Goal: Task Accomplishment & Management: Manage account settings

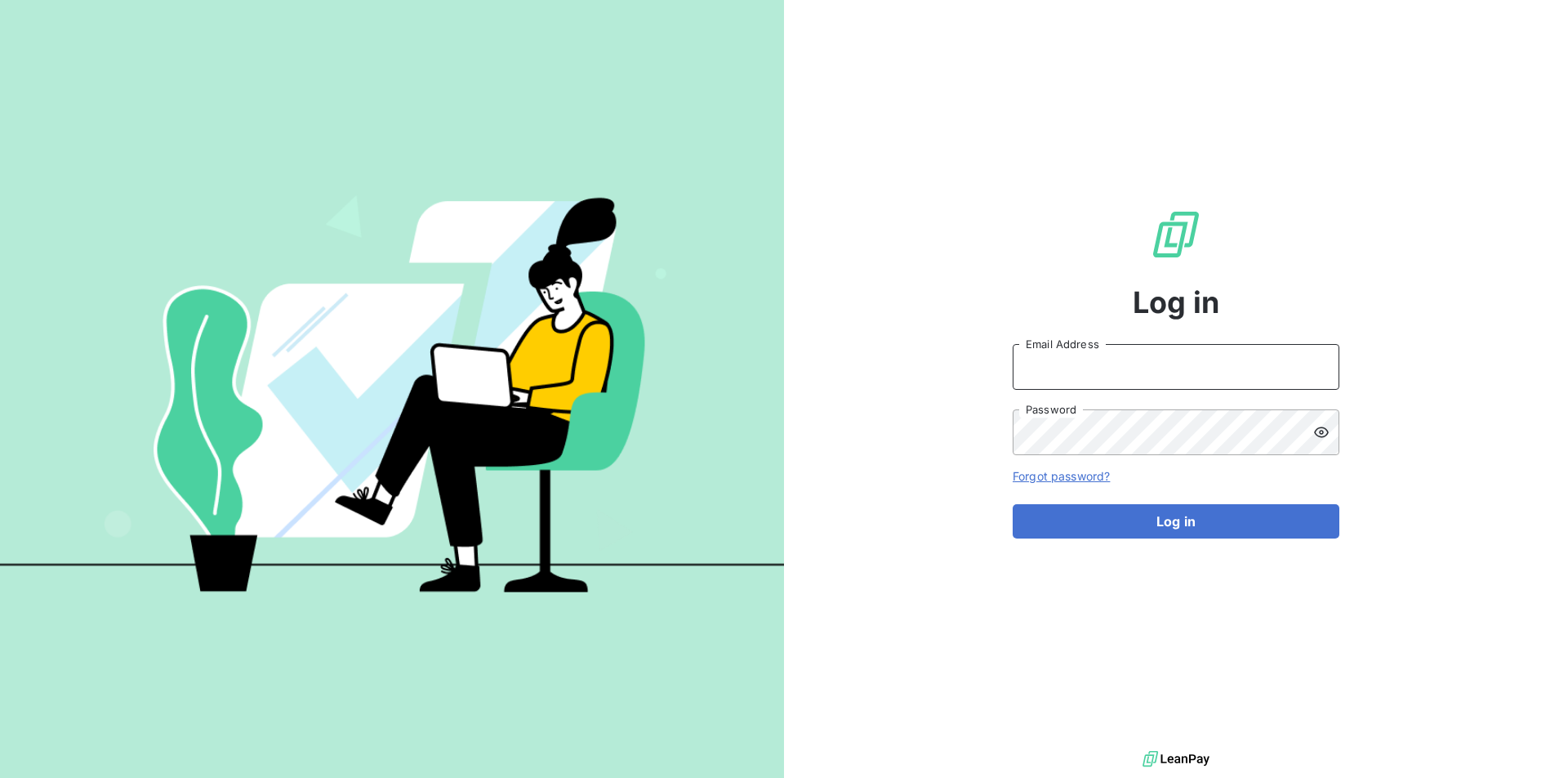
click at [1103, 362] on input "Email Address" at bounding box center [1176, 366] width 327 height 46
click at [1068, 366] on input "Email Address" at bounding box center [1176, 366] width 327 height 46
click at [1068, 372] on input "Email Address" at bounding box center [1176, 366] width 327 height 46
click at [1086, 366] on input "Email Address" at bounding box center [1176, 366] width 327 height 46
type input "[EMAIL_ADDRESS][PERSON_NAME][DOMAIN_NAME]"
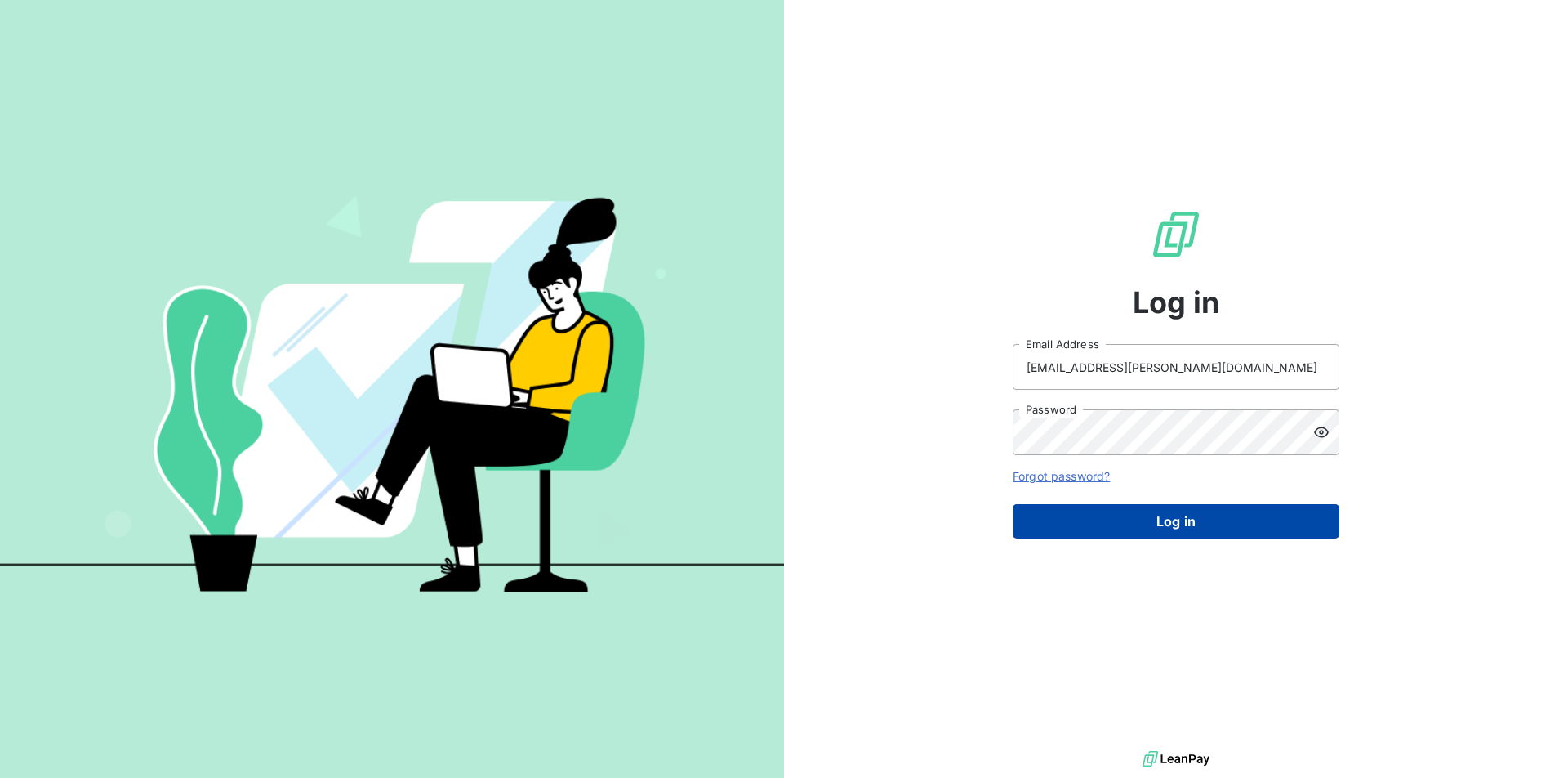
click at [1123, 537] on button "Log in" at bounding box center [1176, 522] width 327 height 35
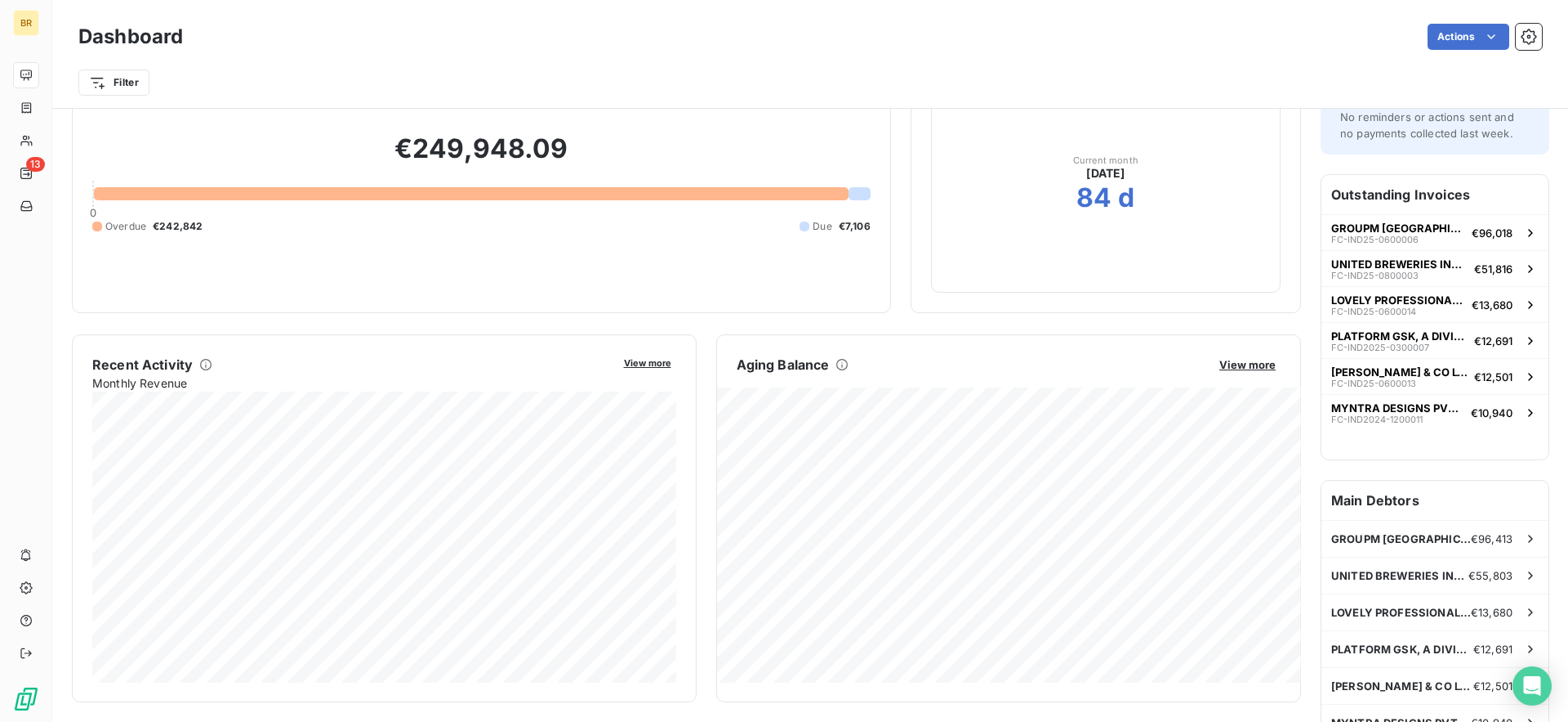
scroll to position [93, 0]
click at [1245, 364] on span "View more" at bounding box center [1247, 362] width 56 height 13
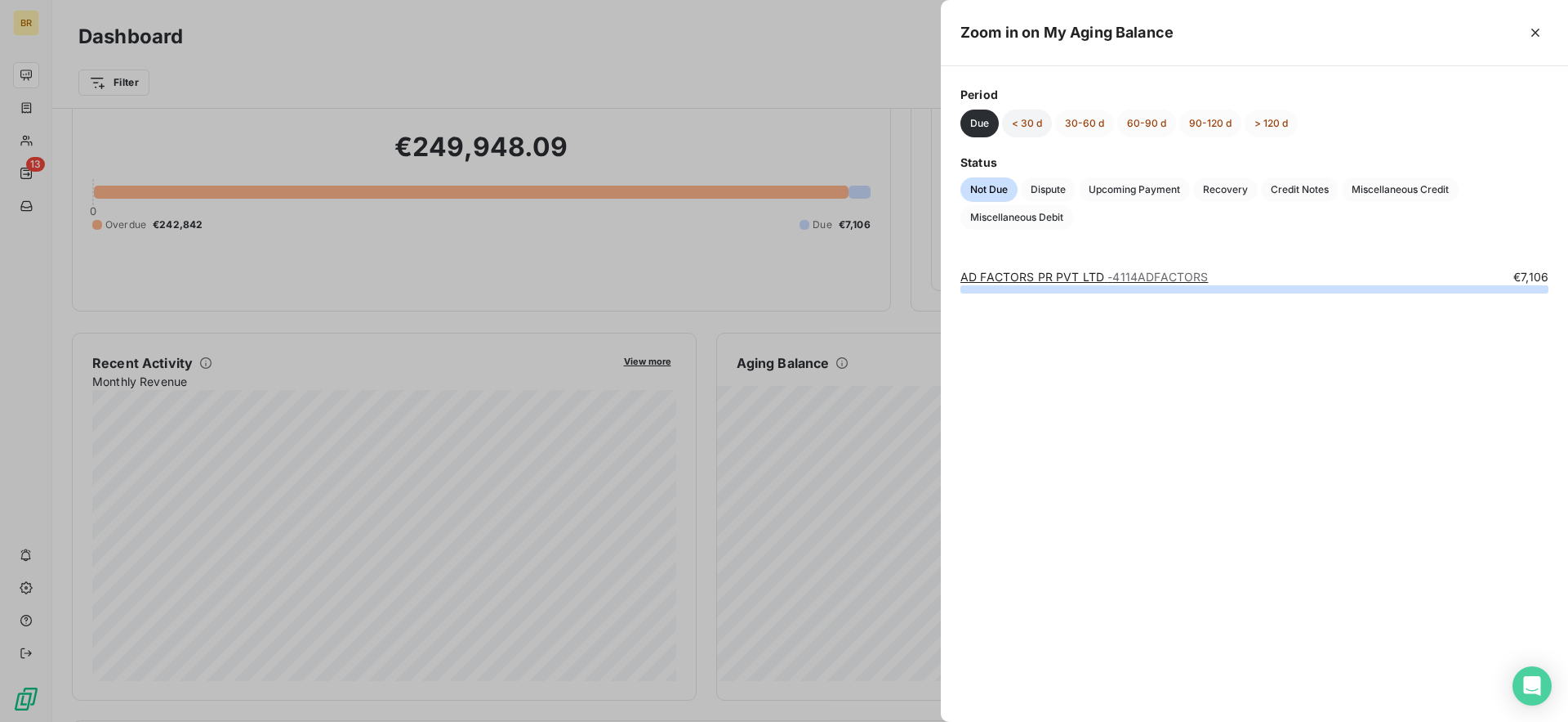
click at [1025, 127] on button "< 30 d" at bounding box center [1027, 123] width 50 height 28
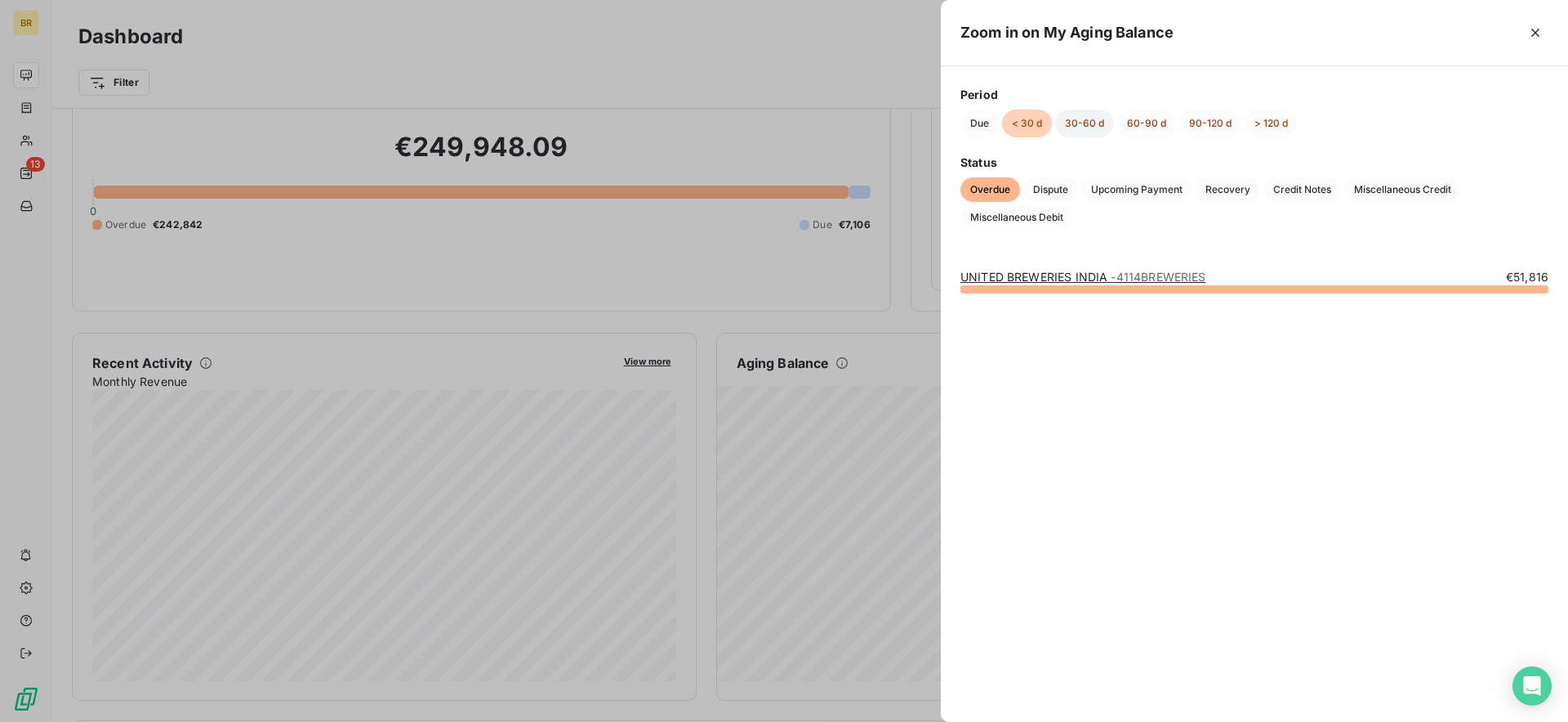
click at [1082, 125] on button "30-60 d" at bounding box center [1085, 123] width 59 height 28
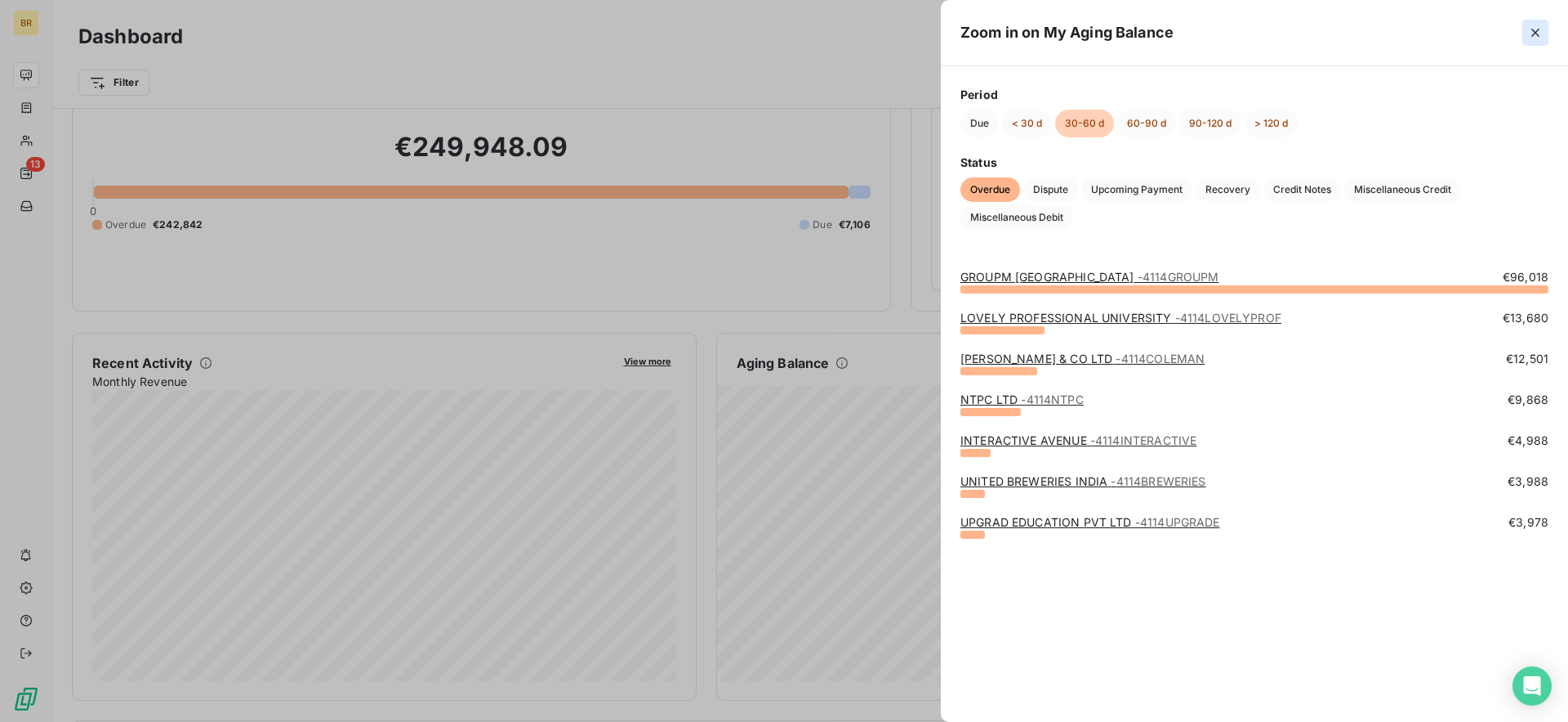
click at [1533, 28] on icon "button" at bounding box center [1535, 32] width 16 height 16
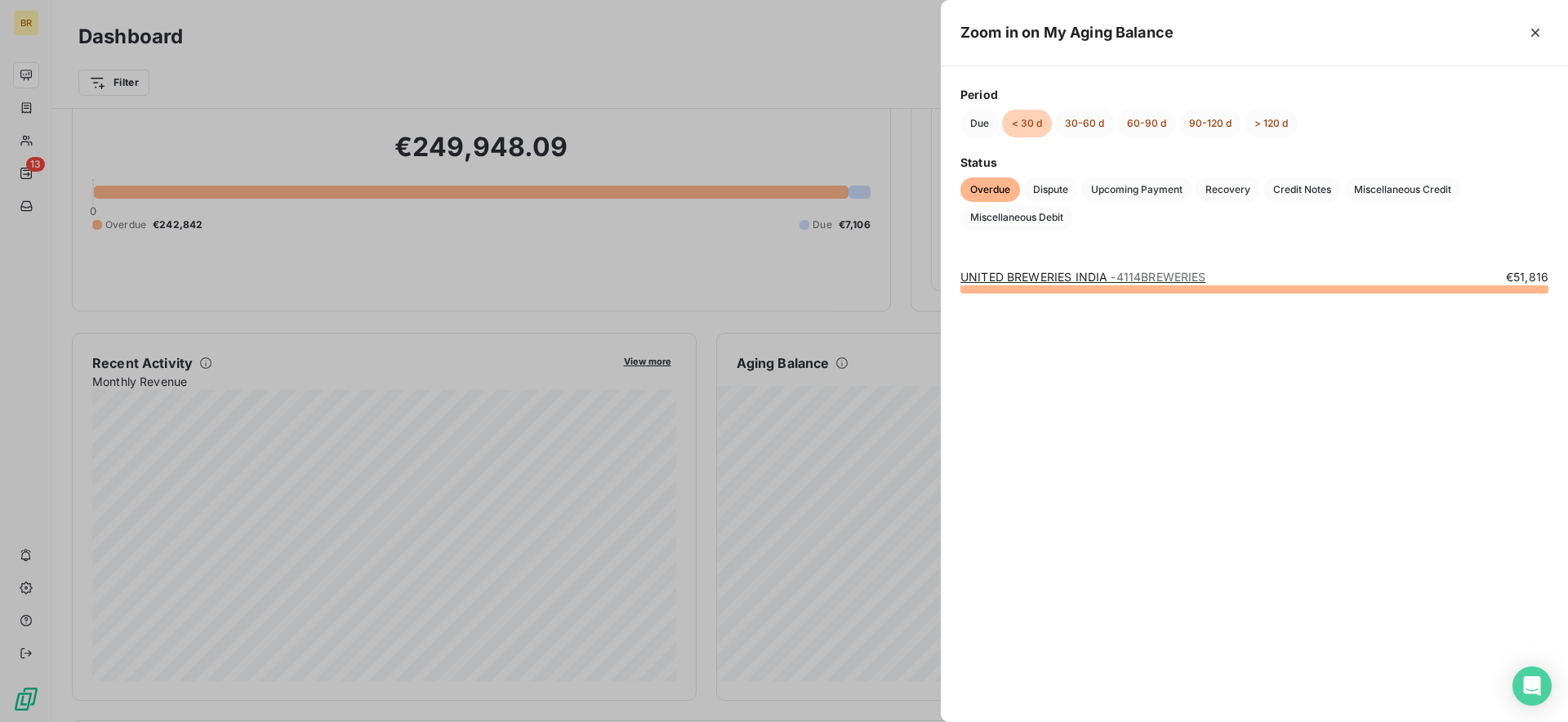
click at [1056, 279] on link "UNITED BREWERIES INDIA - 4114BREWERIES" at bounding box center [1084, 276] width 246 height 14
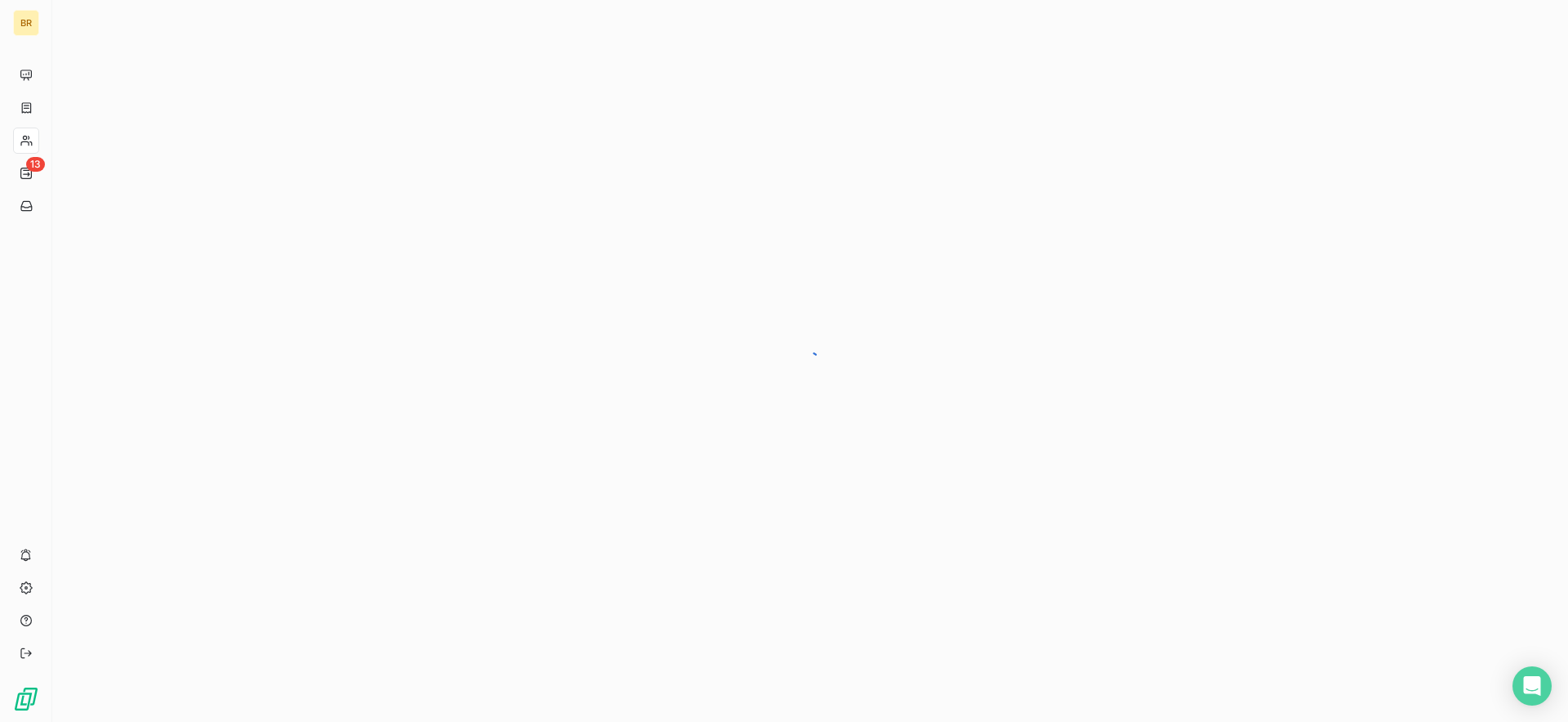
click at [1021, 277] on div at bounding box center [810, 361] width 1516 height 722
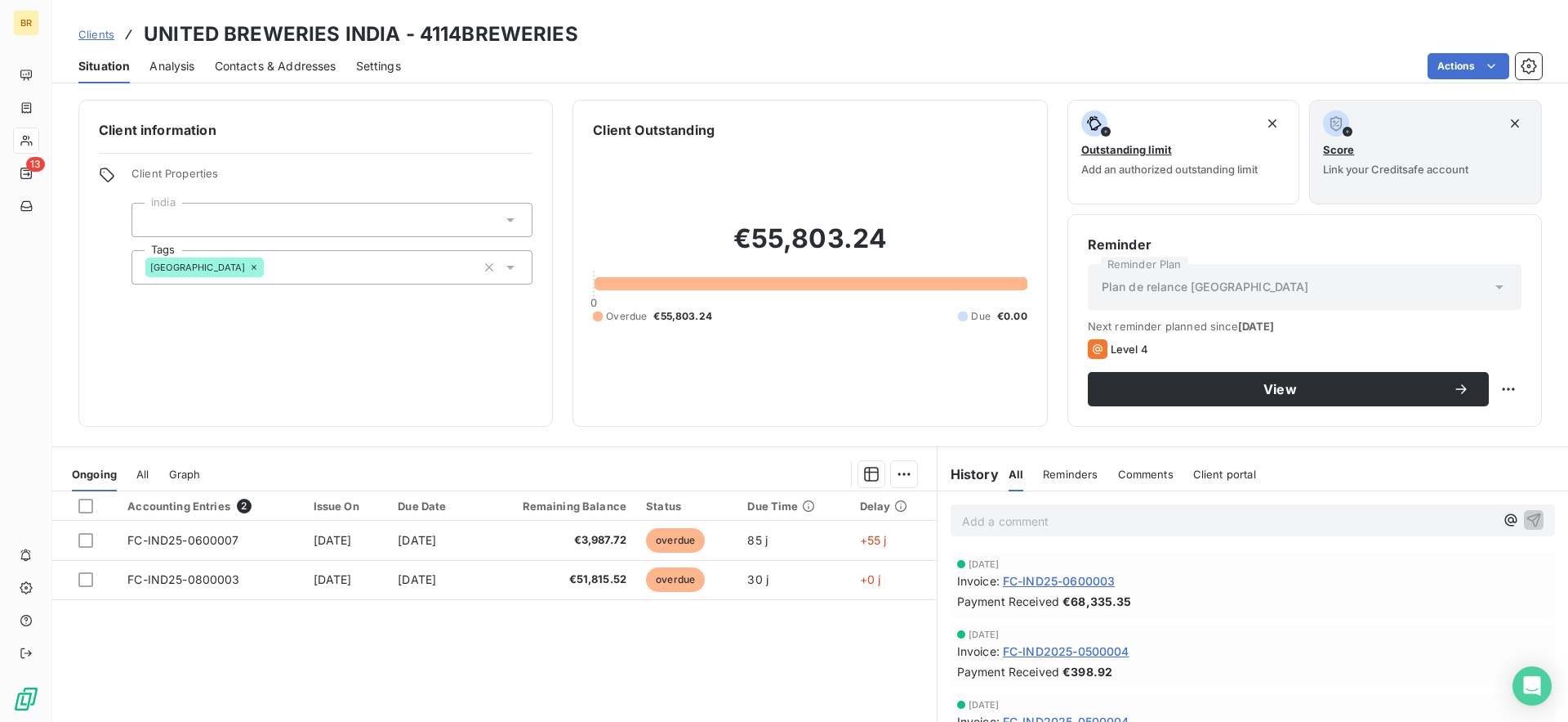
click at [143, 473] on span "All" at bounding box center [142, 473] width 12 height 13
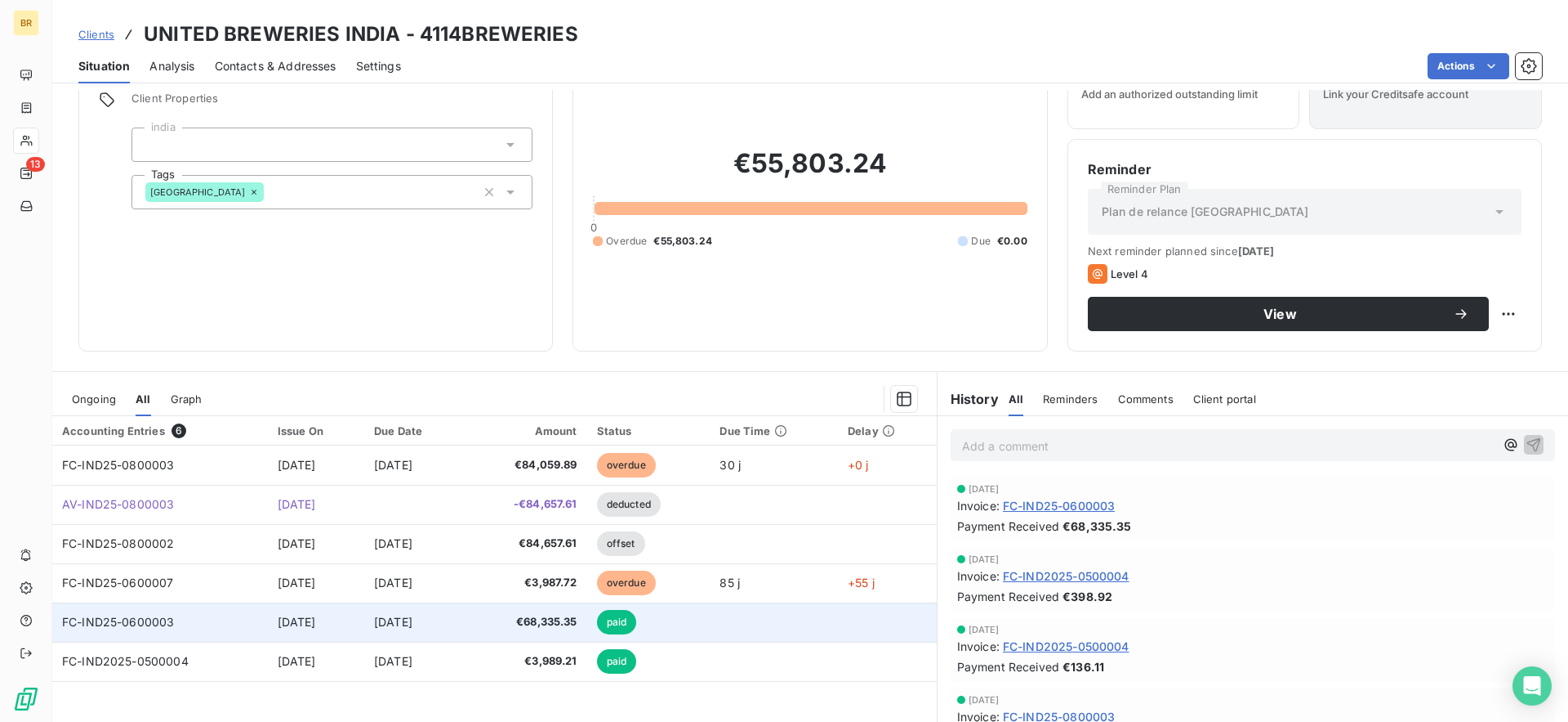
scroll to position [93, 0]
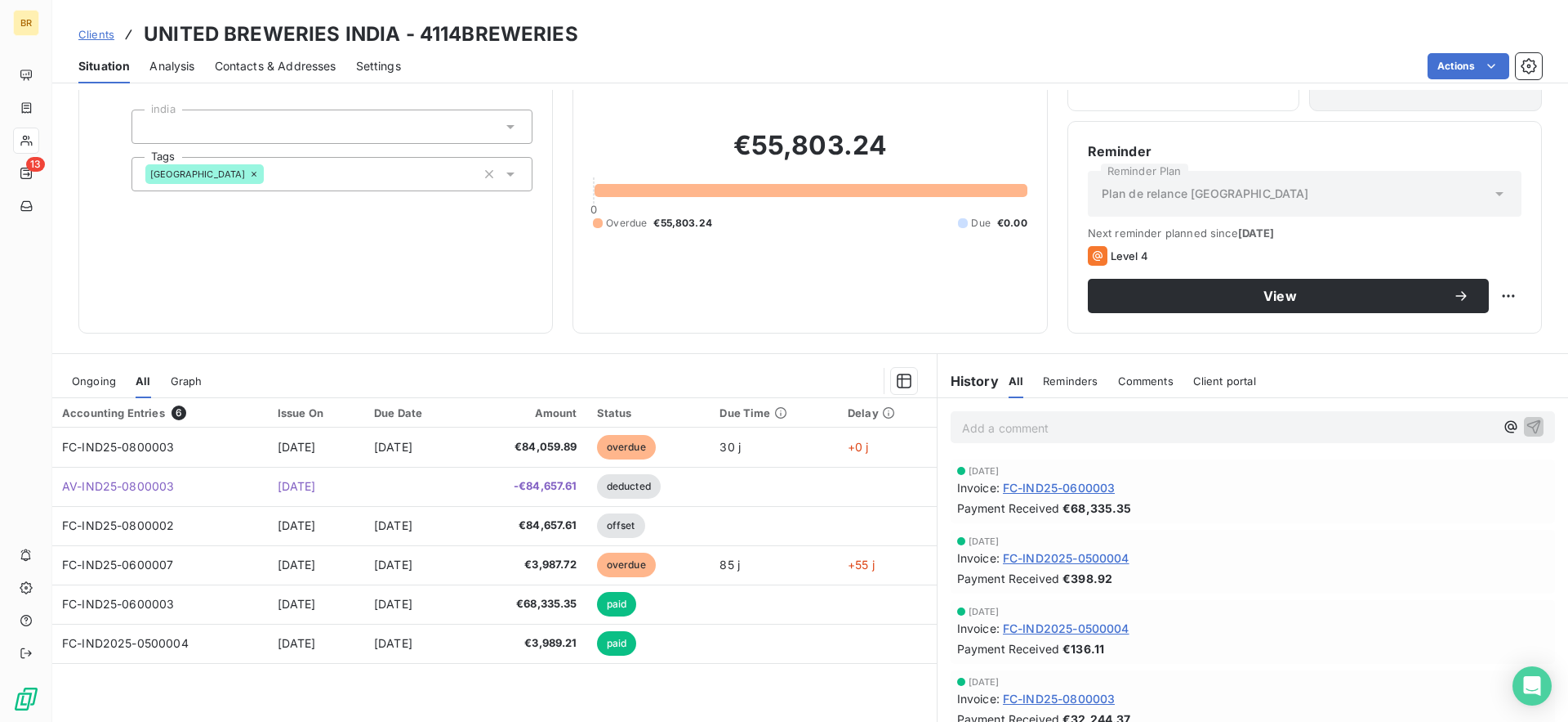
click at [99, 380] on span "Ongoing" at bounding box center [94, 381] width 44 height 13
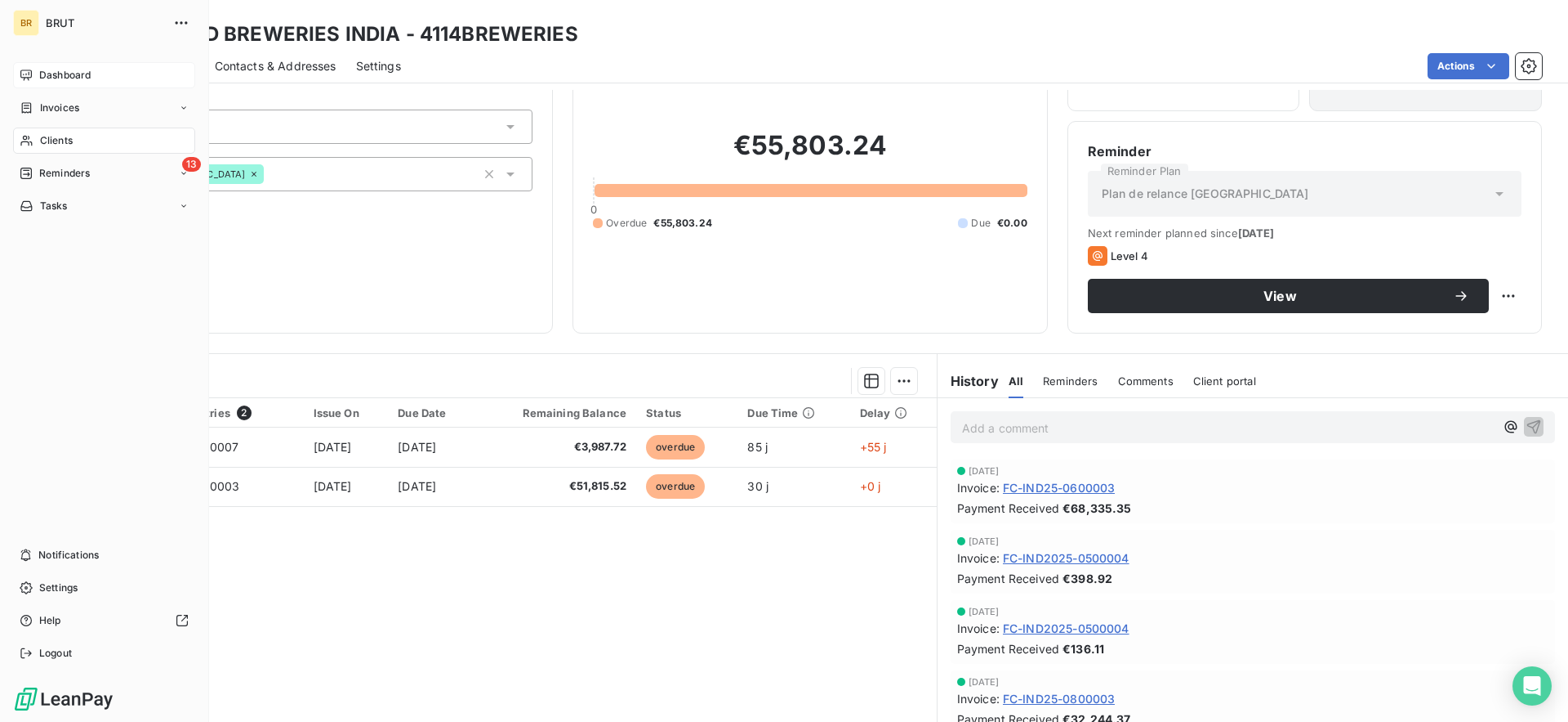
click at [35, 74] on div "Dashboard" at bounding box center [104, 75] width 182 height 26
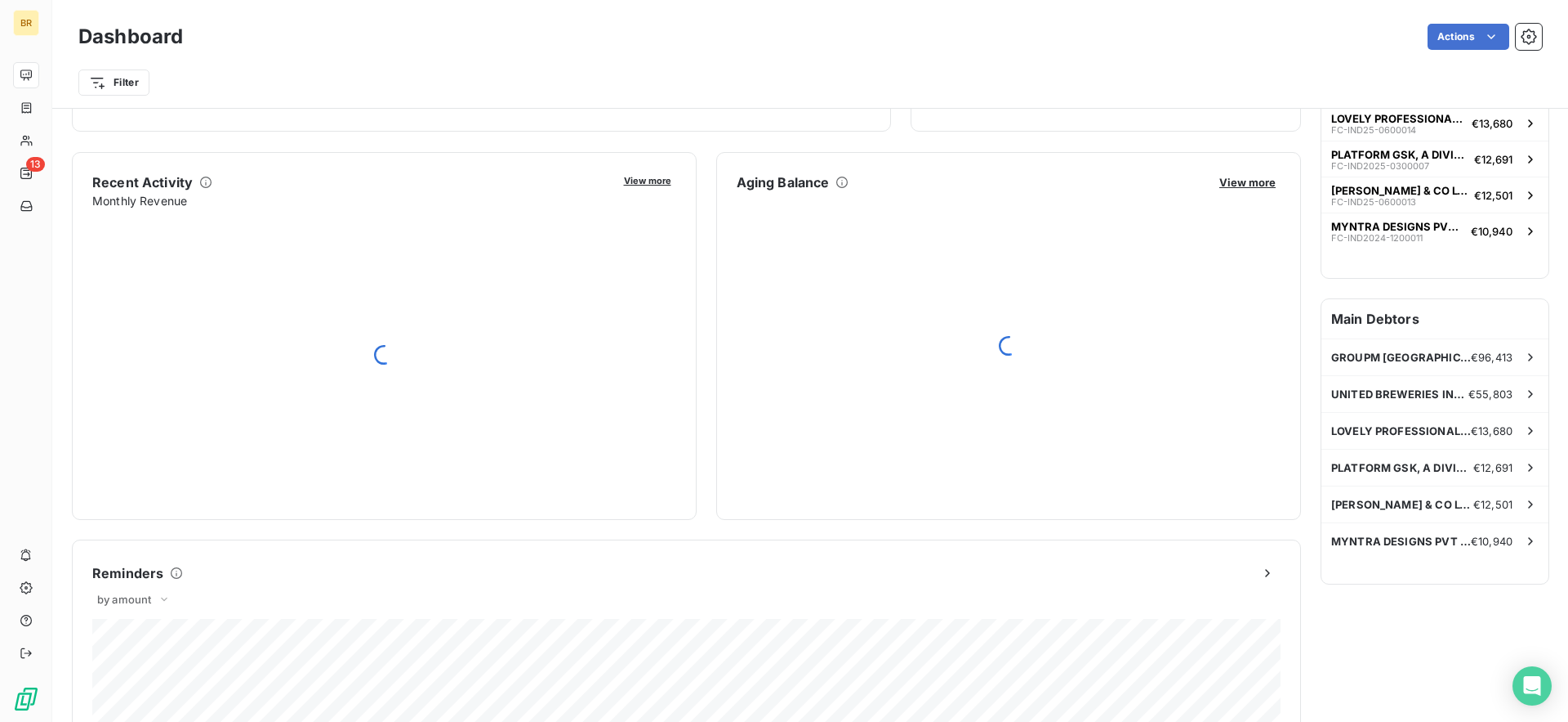
scroll to position [294, 0]
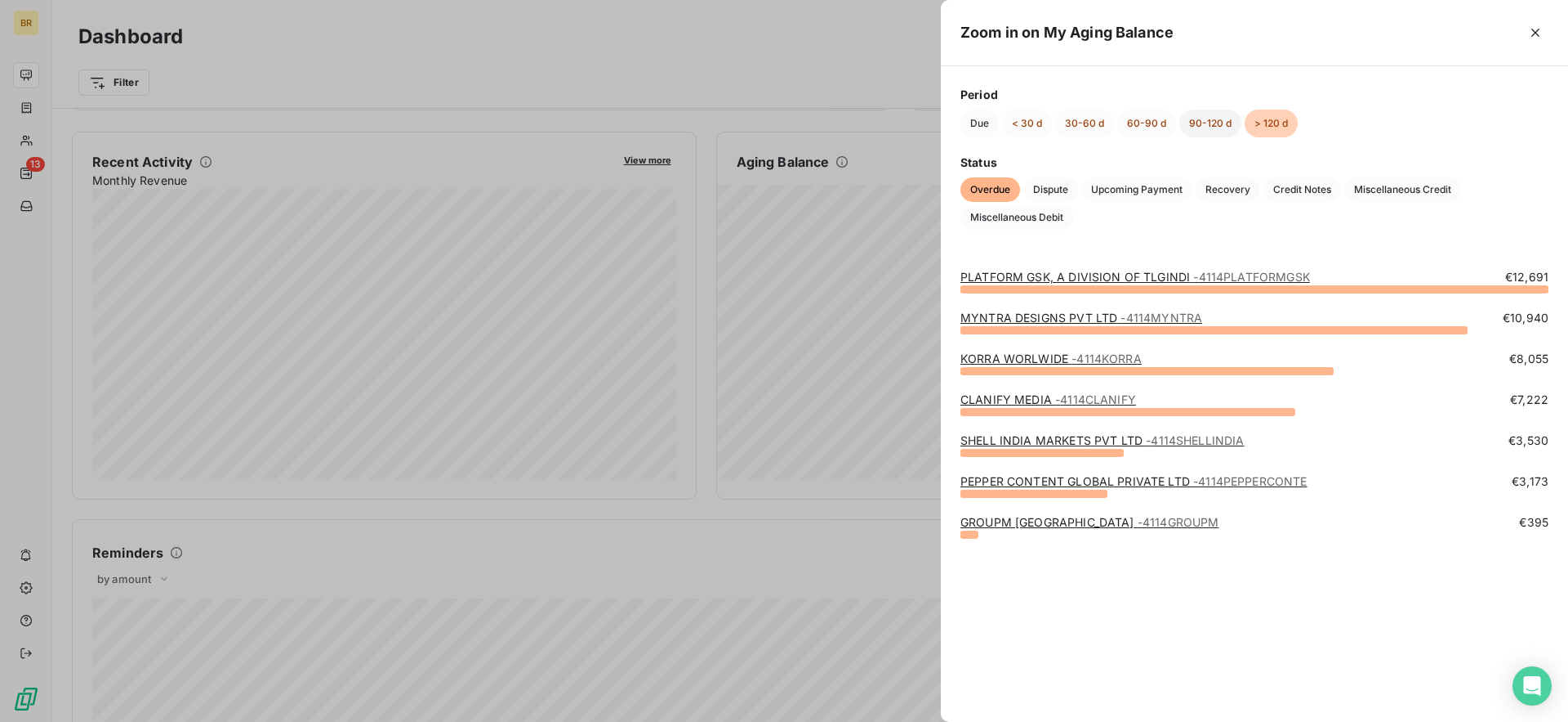
click at [1209, 125] on button "90-120 d" at bounding box center [1211, 123] width 62 height 28
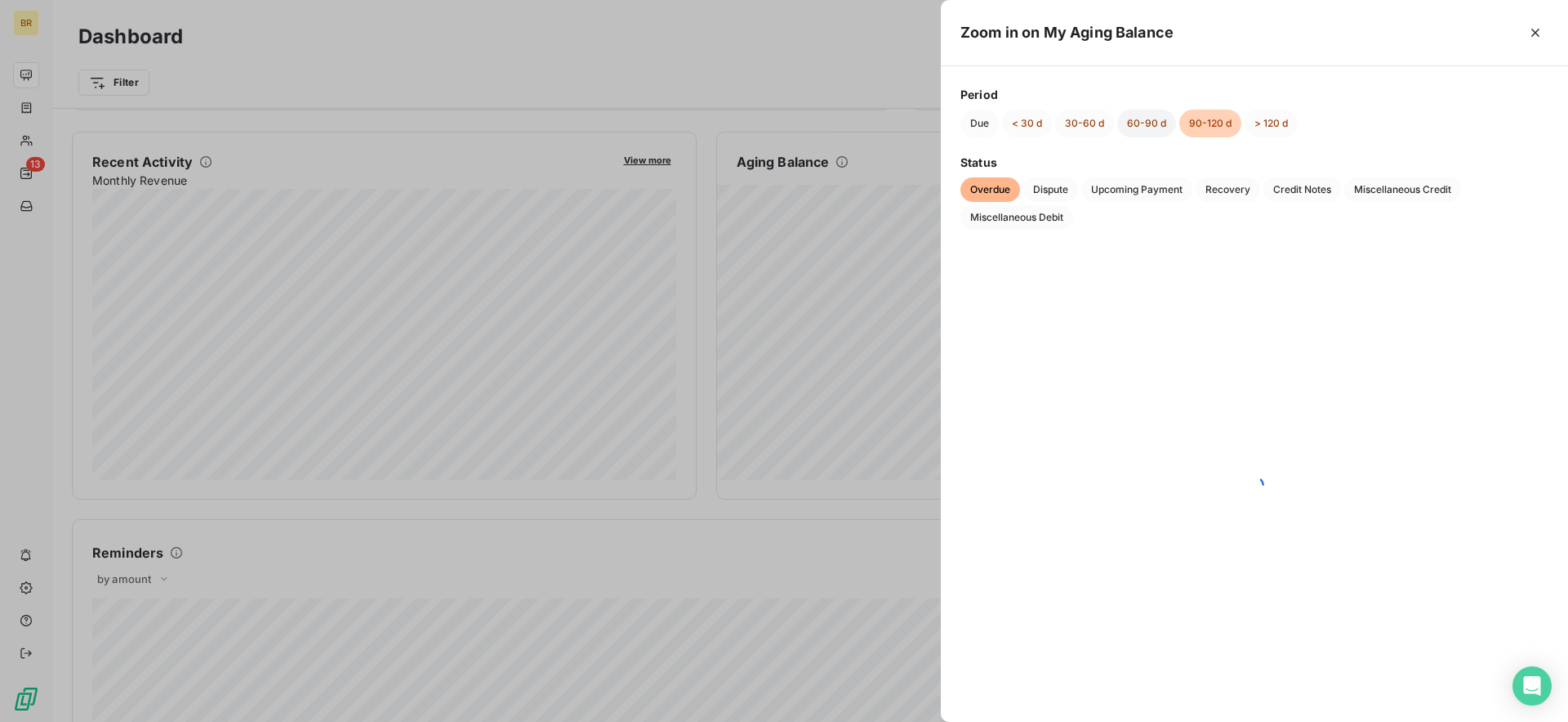
click at [1142, 123] on button "60-90 d" at bounding box center [1147, 123] width 59 height 28
click at [1073, 120] on button "30-60 d" at bounding box center [1085, 123] width 59 height 28
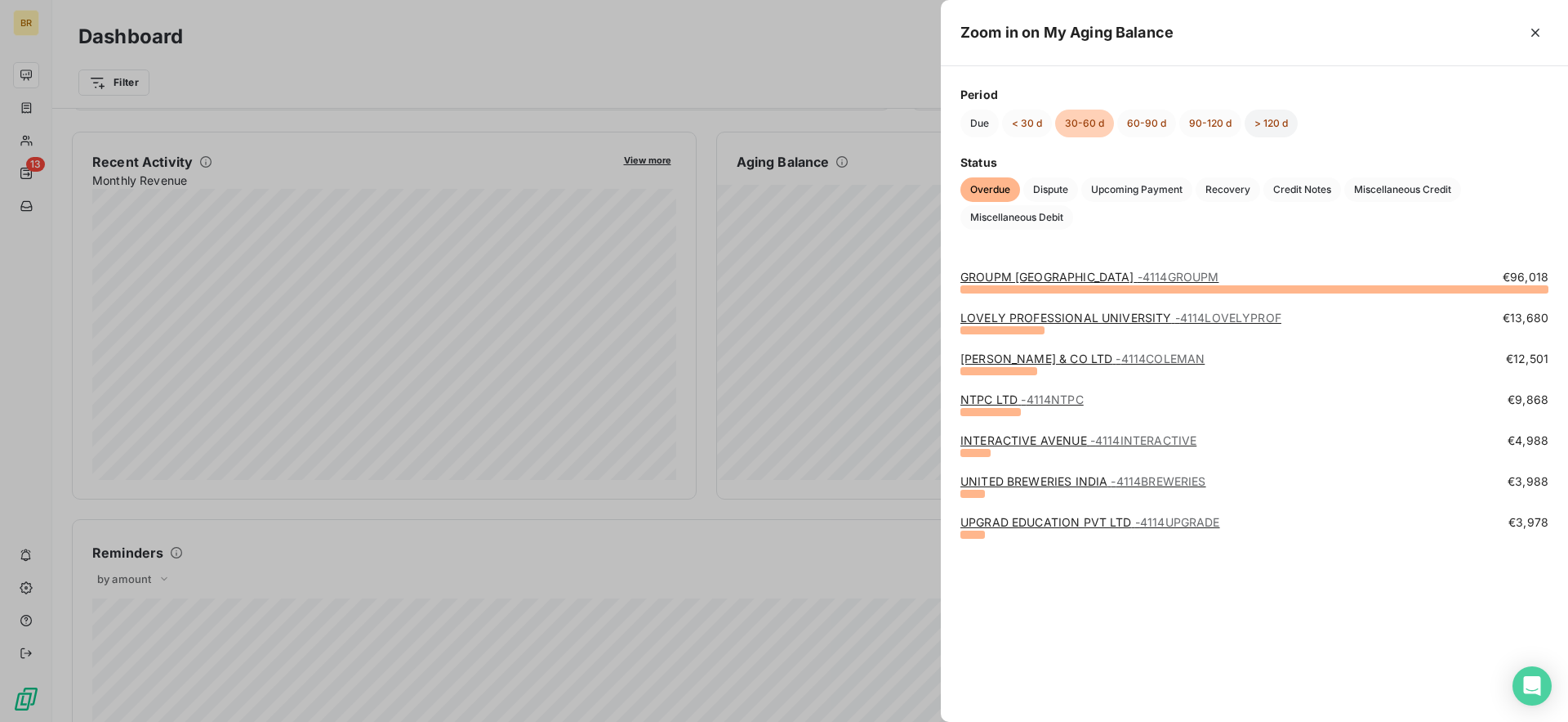
click at [1272, 130] on button "> 120 d" at bounding box center [1271, 123] width 53 height 28
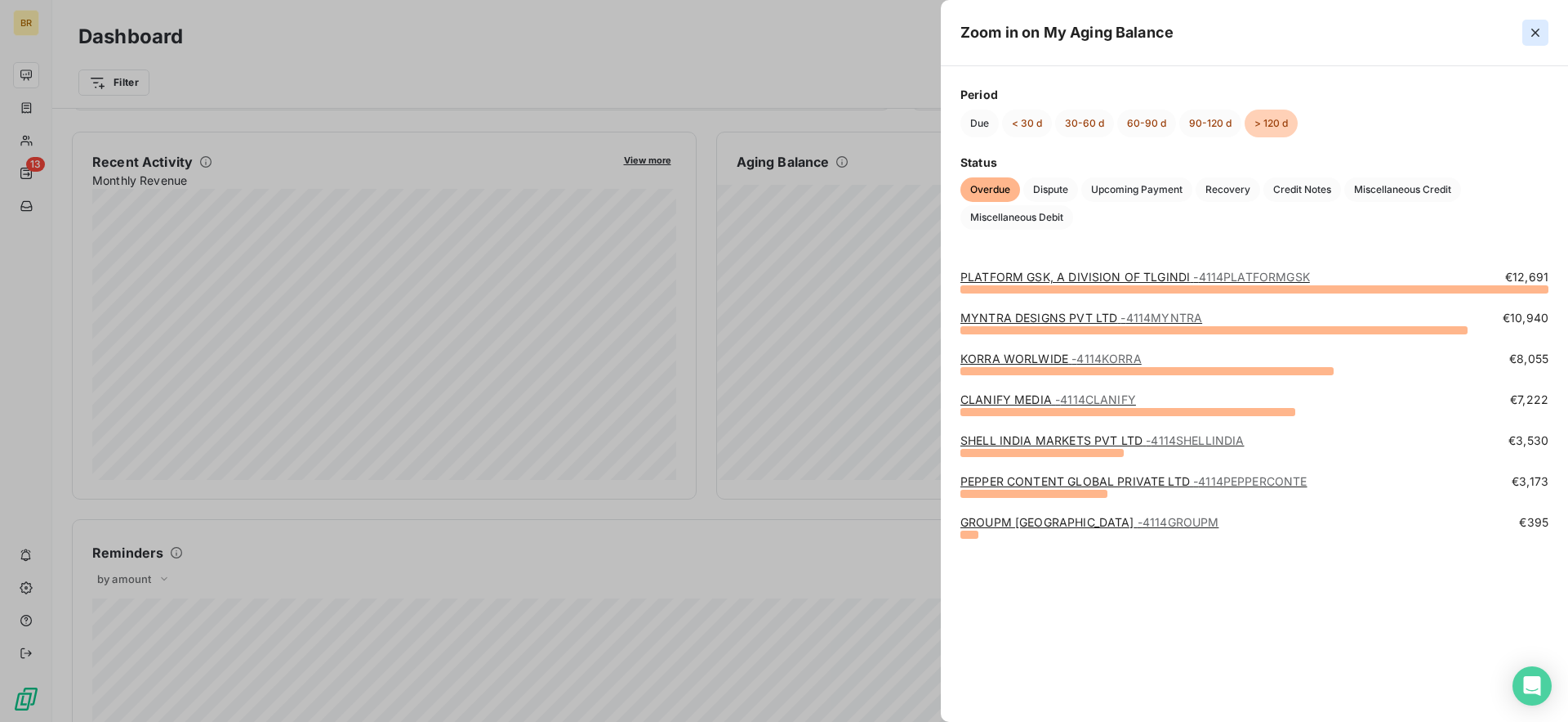
click at [1538, 36] on icon "button" at bounding box center [1535, 32] width 16 height 16
